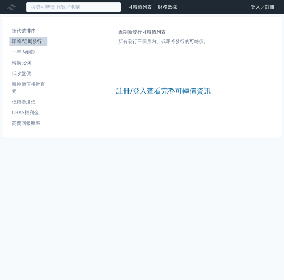
click at [102, 6] on input at bounding box center [73, 7] width 95 height 10
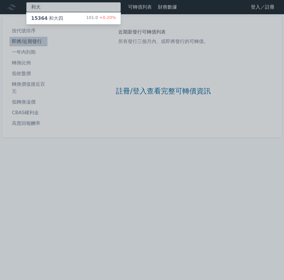
type input "和大"
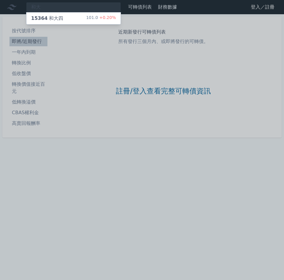
click at [58, 16] on div "15364 和大四" at bounding box center [47, 18] width 32 height 7
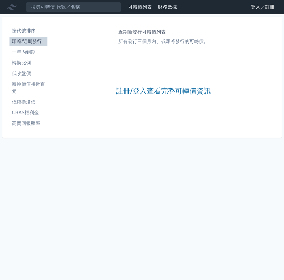
click at [11, 41] on li "即將/近期發行" at bounding box center [29, 41] width 38 height 7
click at [29, 30] on li "按代號排序" at bounding box center [29, 30] width 38 height 7
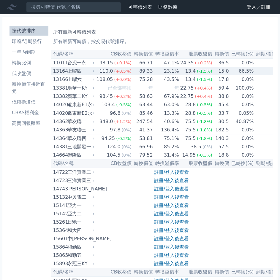
click at [82, 73] on div "上曜四" at bounding box center [80, 71] width 26 height 8
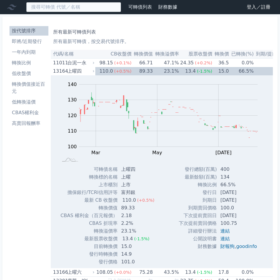
click at [92, 9] on input at bounding box center [73, 7] width 95 height 10
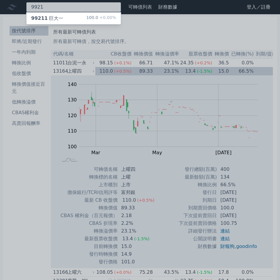
type input "9921"
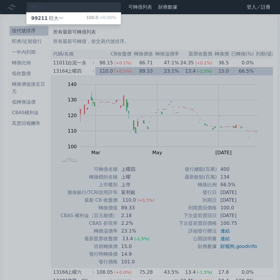
click at [51, 19] on div "99211 巨大一" at bounding box center [47, 18] width 32 height 7
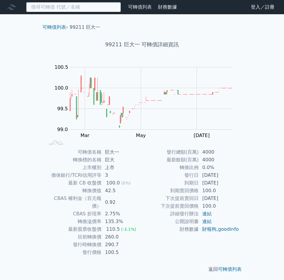
click at [71, 8] on input at bounding box center [73, 7] width 95 height 10
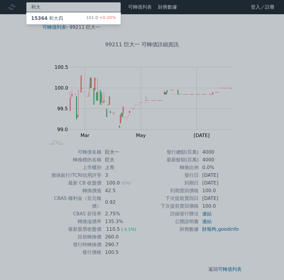
type input "和大"
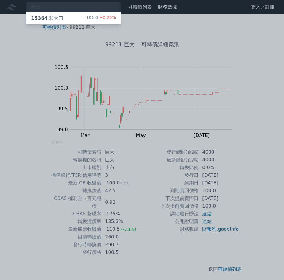
click at [61, 18] on div "15364 和大四" at bounding box center [47, 18] width 32 height 7
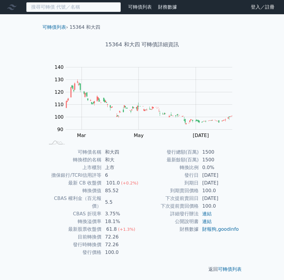
click at [85, 7] on input at bounding box center [73, 7] width 95 height 10
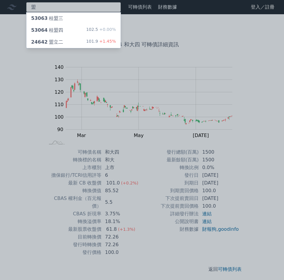
type input "盟"
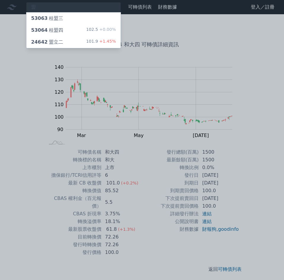
click at [54, 41] on div "24642 盟立二" at bounding box center [47, 42] width 32 height 7
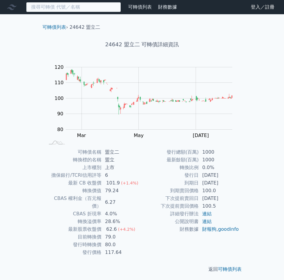
click at [77, 8] on input at bounding box center [73, 7] width 95 height 10
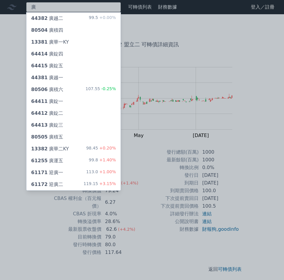
type input "廣"
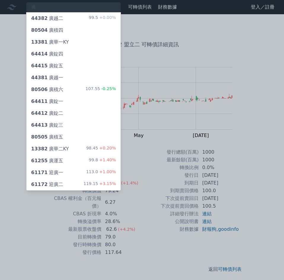
click at [60, 163] on div "61255 廣運五" at bounding box center [47, 160] width 32 height 7
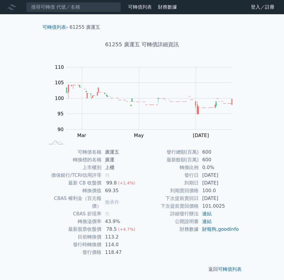
click at [137, 4] on div "可轉債列表" at bounding box center [140, 7] width 29 height 7
click at [136, 6] on link "可轉債列表" at bounding box center [140, 7] width 24 height 6
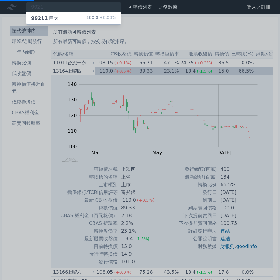
click at [24, 43] on div at bounding box center [140, 140] width 280 height 280
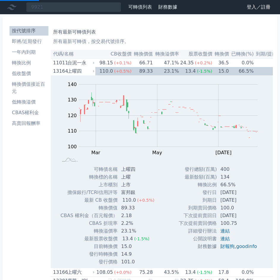
click at [29, 39] on li "即將/近期發行" at bounding box center [29, 41] width 39 height 7
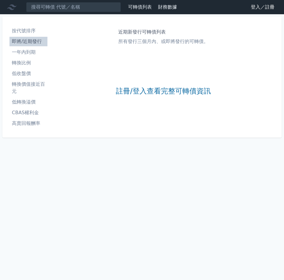
click at [162, 89] on link "註冊/登入查看完整可轉債資訊" at bounding box center [163, 92] width 95 height 10
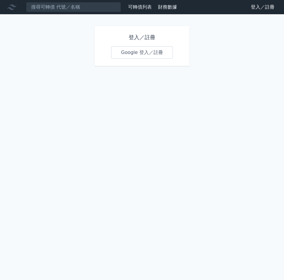
click at [137, 53] on link "Google 登入／註冊" at bounding box center [142, 52] width 62 height 12
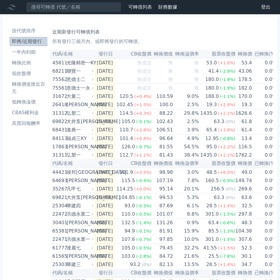
click at [27, 51] on li "一年內到期" at bounding box center [29, 52] width 38 height 7
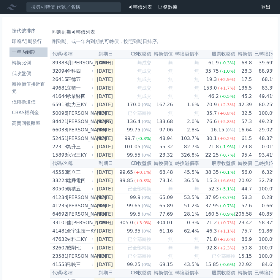
click at [30, 42] on li "即將/近期發行" at bounding box center [29, 41] width 38 height 7
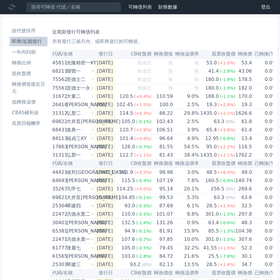
click at [30, 42] on li "即將/近期發行" at bounding box center [29, 41] width 38 height 7
